Goal: Transaction & Acquisition: Purchase product/service

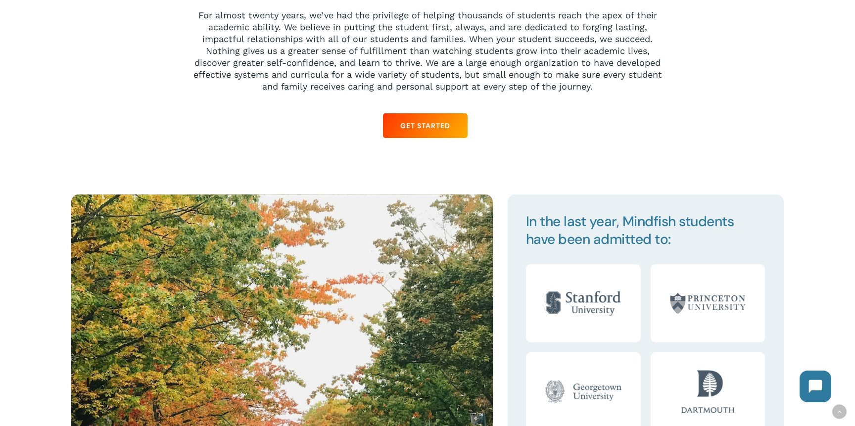
scroll to position [986, 0]
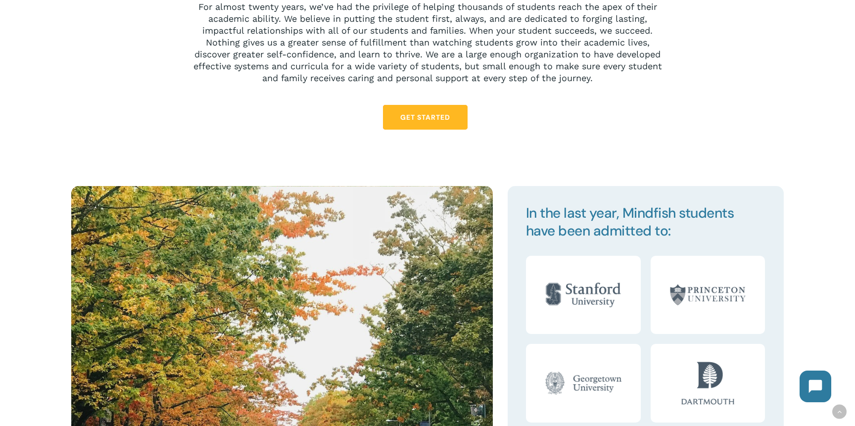
click at [439, 116] on span "Get Started" at bounding box center [425, 117] width 50 height 10
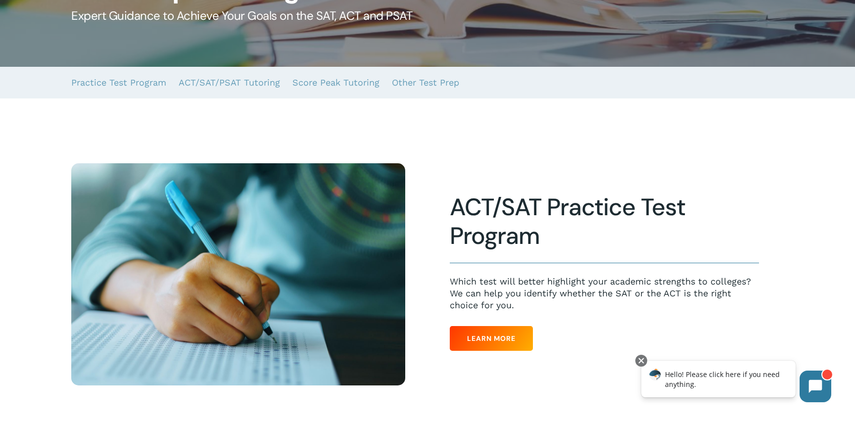
scroll to position [163, 0]
click at [247, 85] on link "ACT/SAT/PSAT Tutoring" at bounding box center [229, 82] width 101 height 32
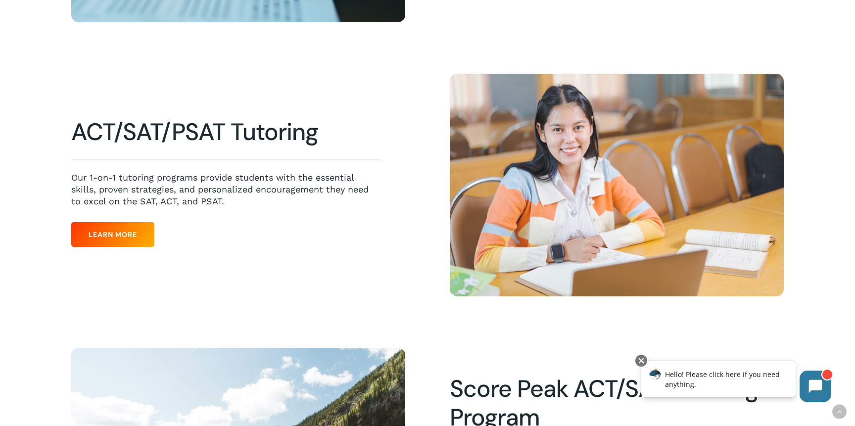
scroll to position [537, 0]
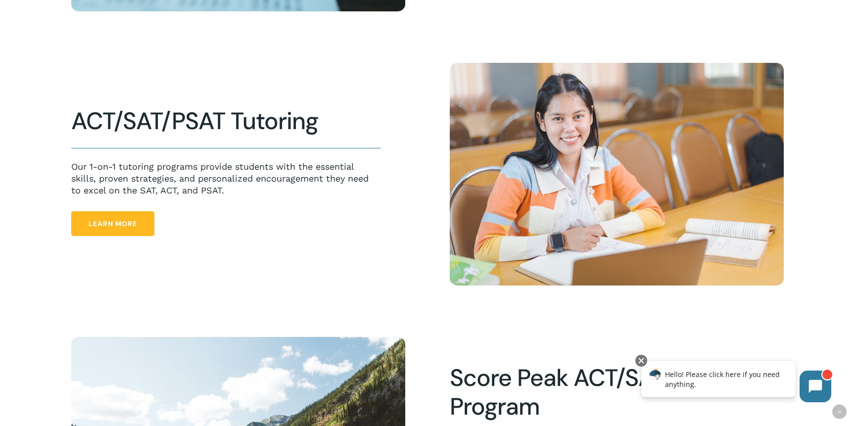
click at [120, 230] on link "Learn More" at bounding box center [112, 223] width 83 height 25
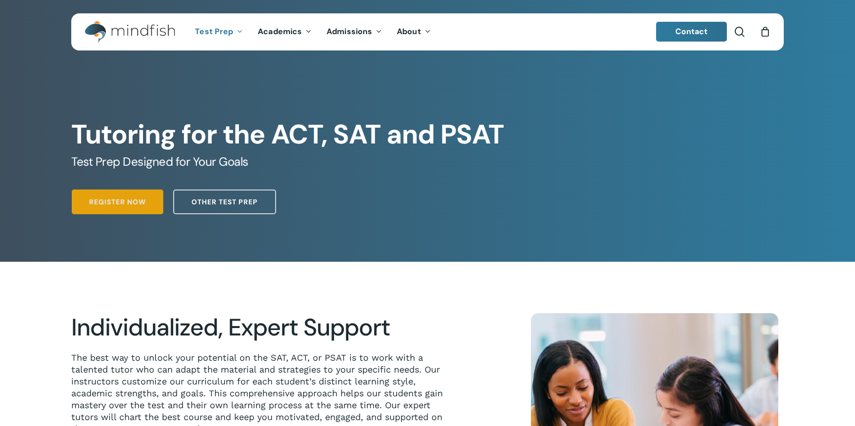
click at [127, 201] on span "Register Now" at bounding box center [117, 202] width 57 height 10
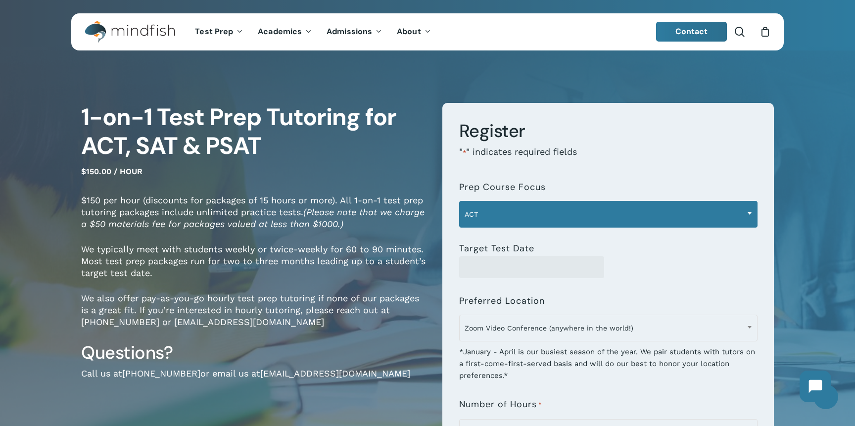
click at [510, 208] on span "ACT" at bounding box center [607, 214] width 297 height 21
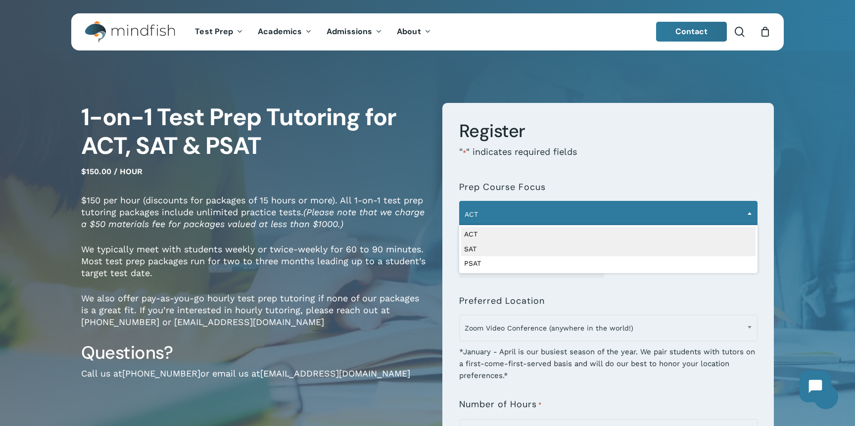
select select "***"
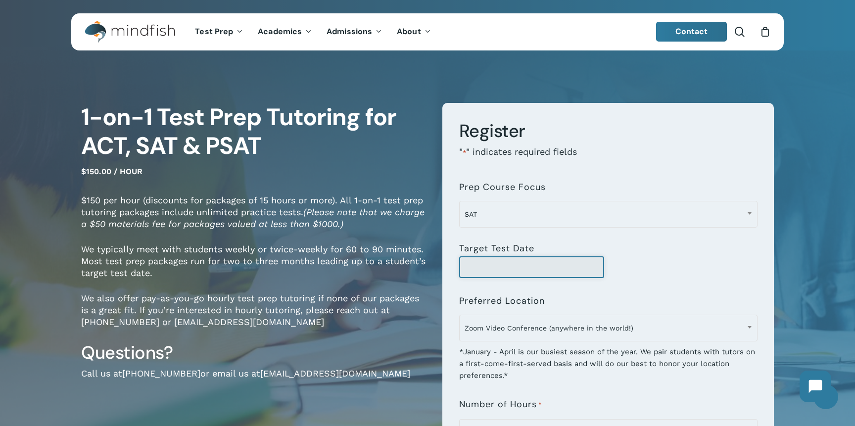
click at [496, 264] on input "Target Test Date" at bounding box center [531, 267] width 145 height 22
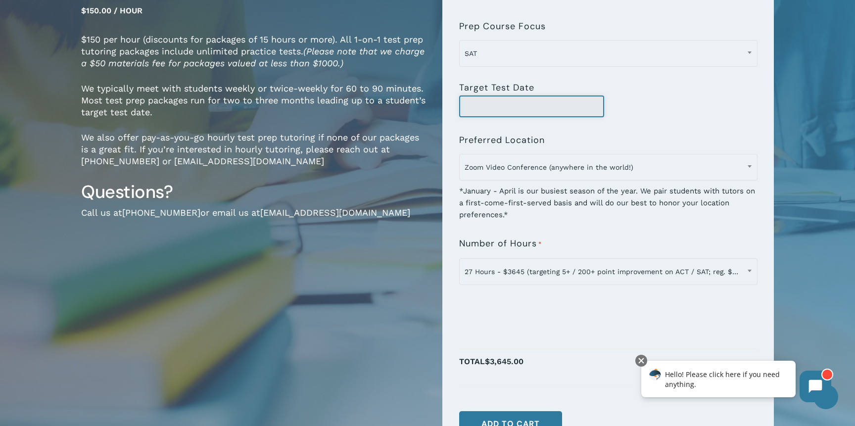
scroll to position [161, 0]
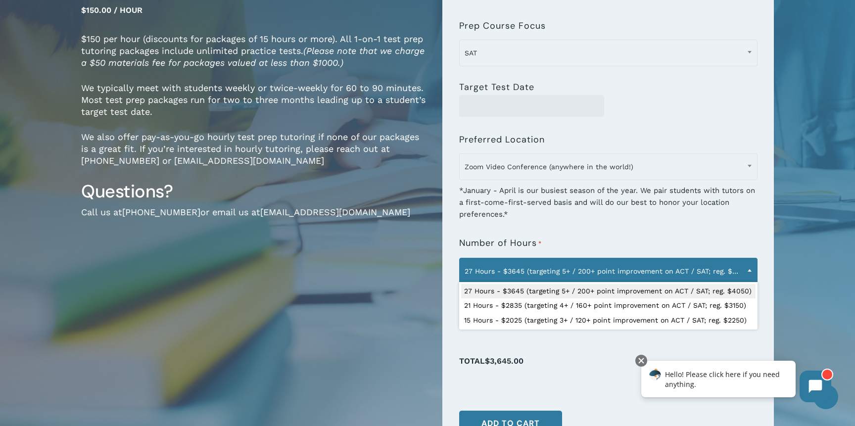
click at [548, 263] on span "27 Hours - $3645 (targeting 5+ / 200+ point improvement on ACT / SAT; reg. $405…" at bounding box center [607, 271] width 297 height 21
select select "**********"
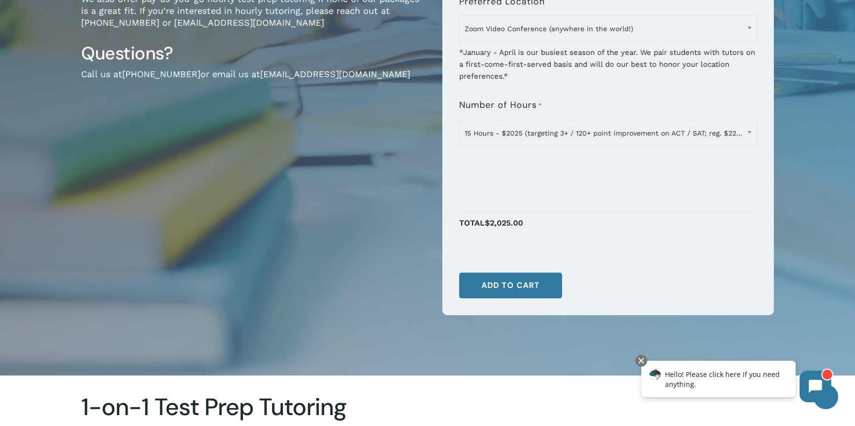
scroll to position [300, 0]
